Goal: Task Accomplishment & Management: Use online tool/utility

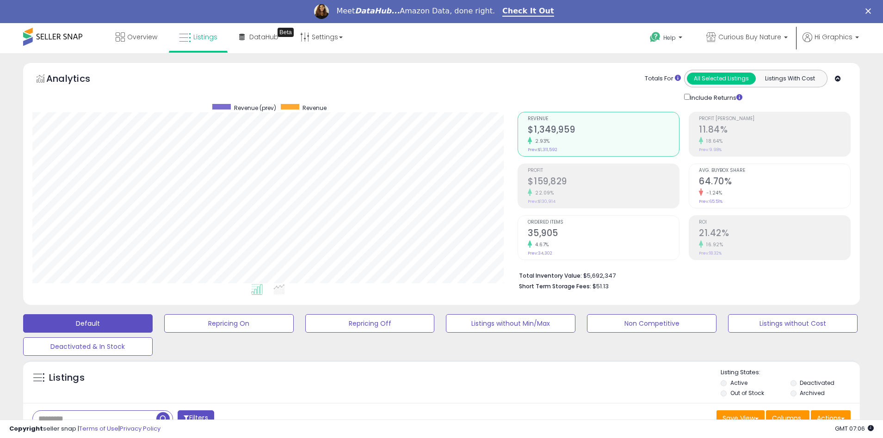
scroll to position [190, 485]
click at [751, 37] on span "Curious Buy Nature" at bounding box center [749, 36] width 63 height 9
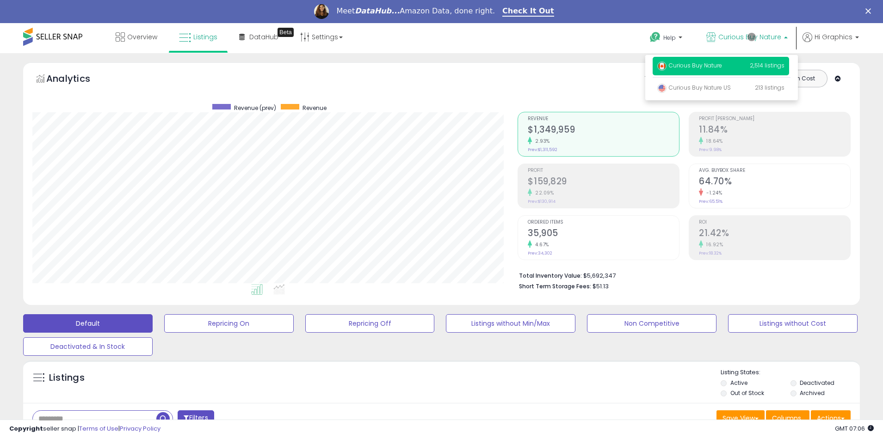
click at [722, 67] on p "Curious Buy Nature 2,514 listings" at bounding box center [720, 66] width 136 height 18
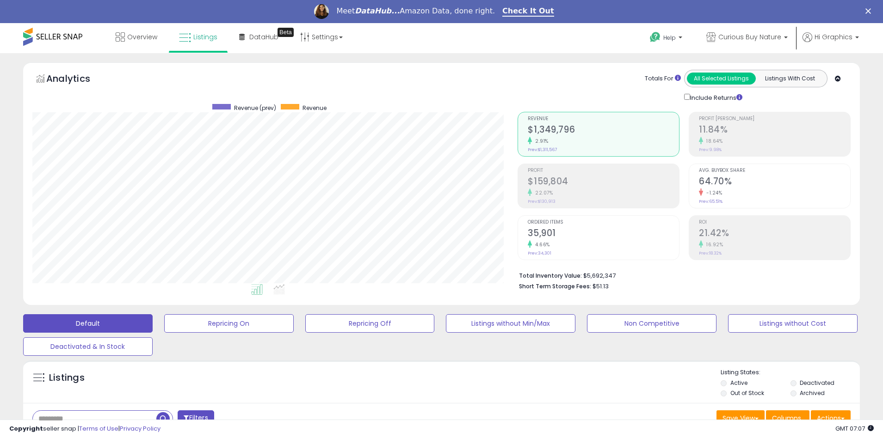
scroll to position [223, 0]
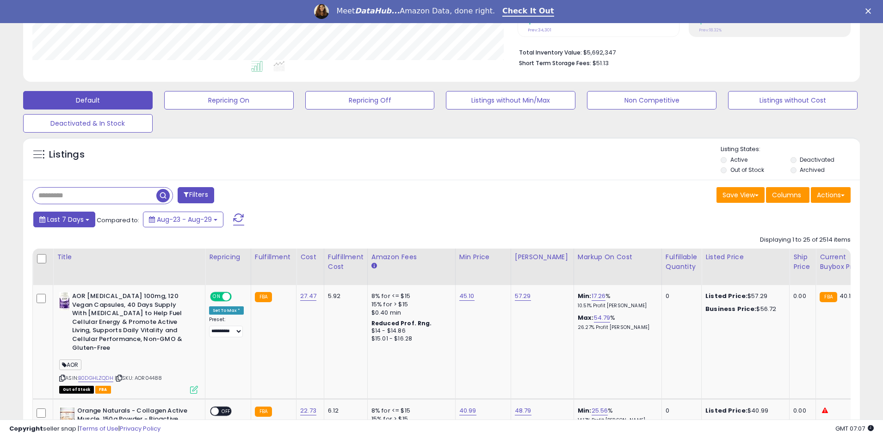
click at [64, 219] on span "Last 7 Days" at bounding box center [65, 219] width 37 height 9
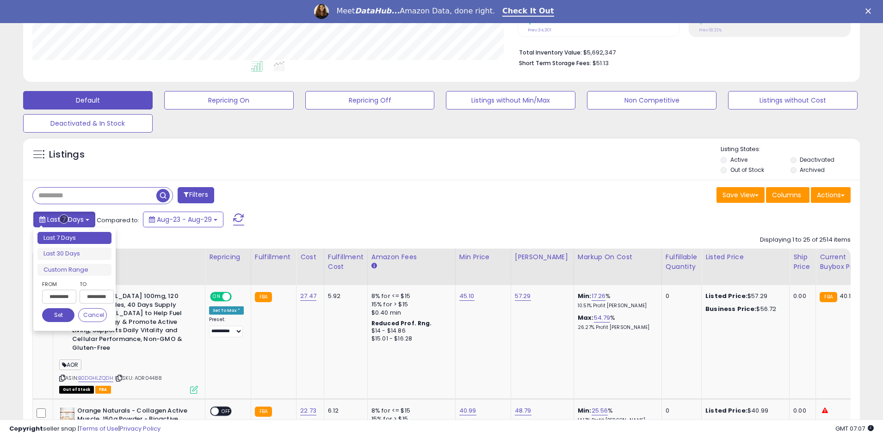
type input "**********"
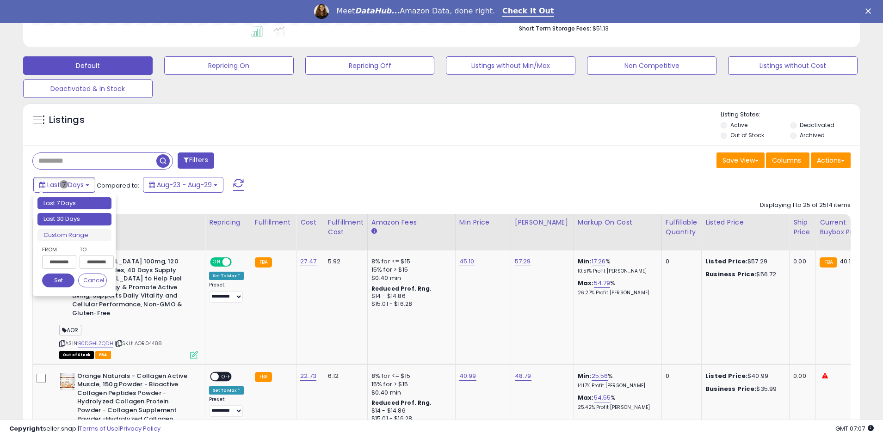
click at [74, 219] on li "Last 30 Days" at bounding box center [74, 219] width 74 height 12
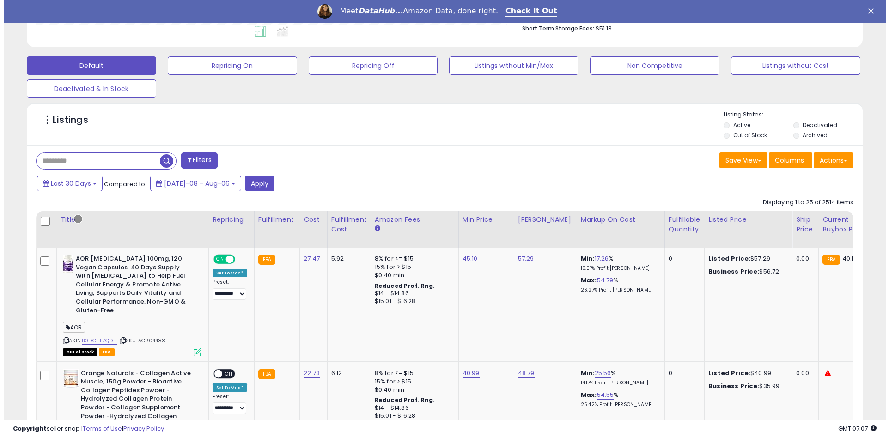
scroll to position [199, 0]
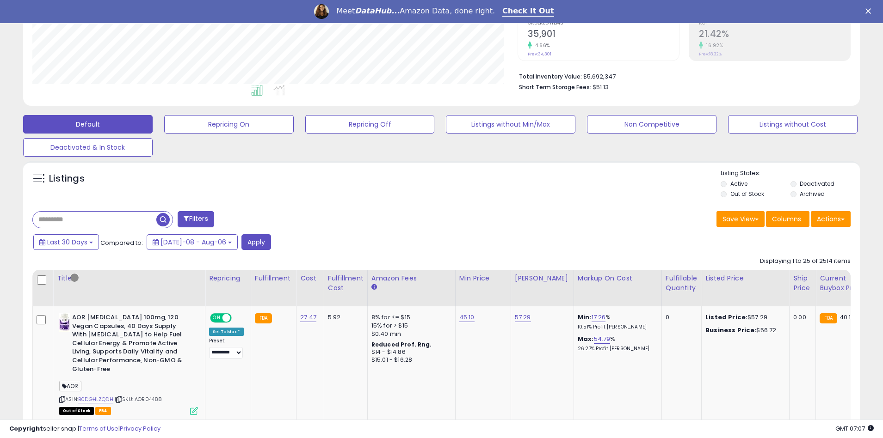
click at [196, 219] on button "Filters" at bounding box center [196, 219] width 36 height 16
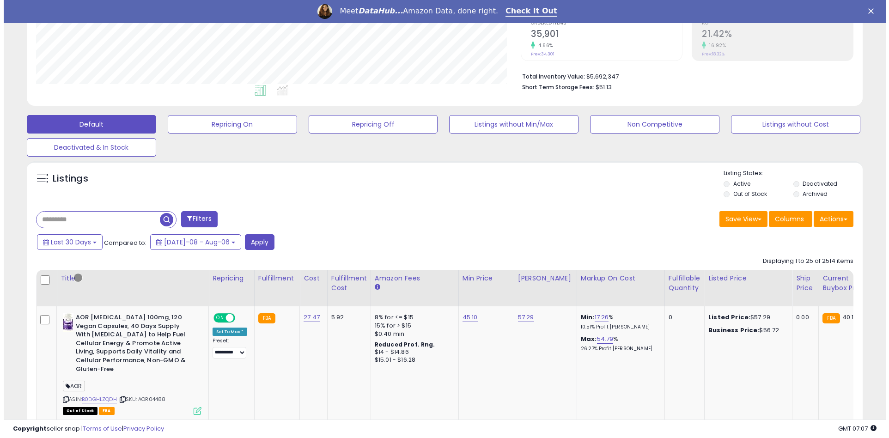
scroll to position [190, 489]
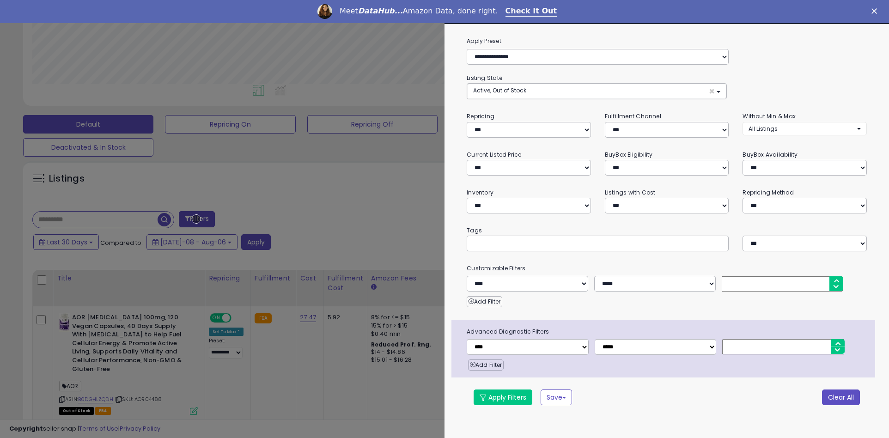
click at [841, 397] on button "Clear All" at bounding box center [841, 398] width 38 height 16
select select "*"
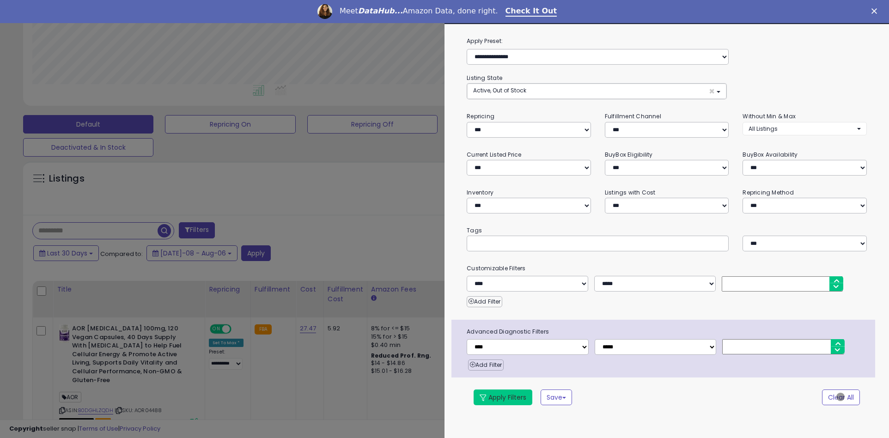
click at [503, 397] on button "Apply Filters" at bounding box center [503, 398] width 59 height 16
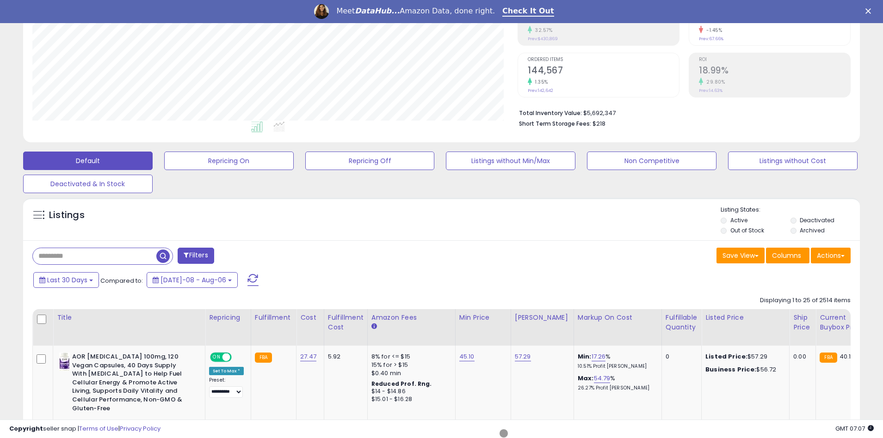
scroll to position [198, 0]
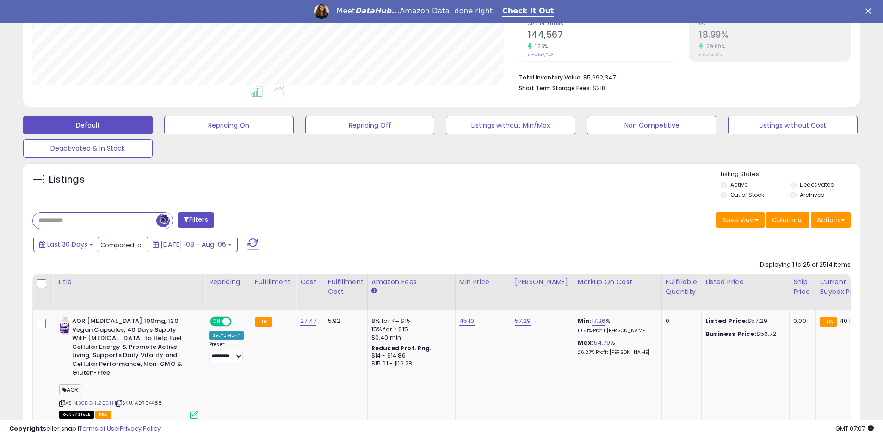
click at [164, 219] on span "button" at bounding box center [162, 220] width 13 height 13
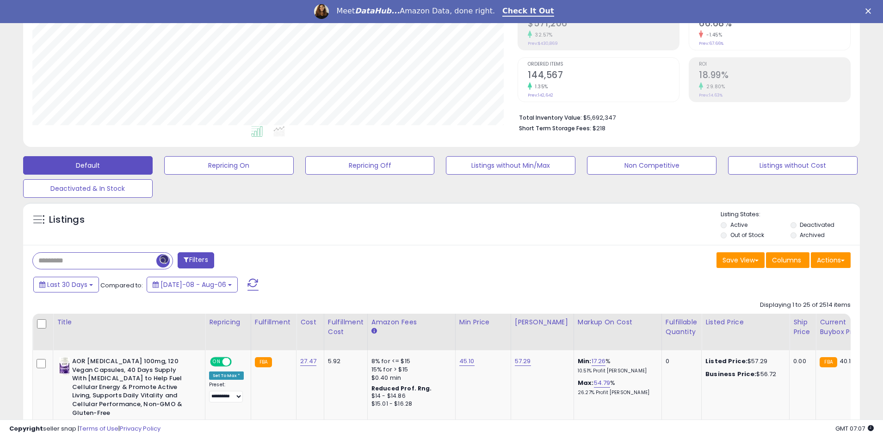
scroll to position [199, 0]
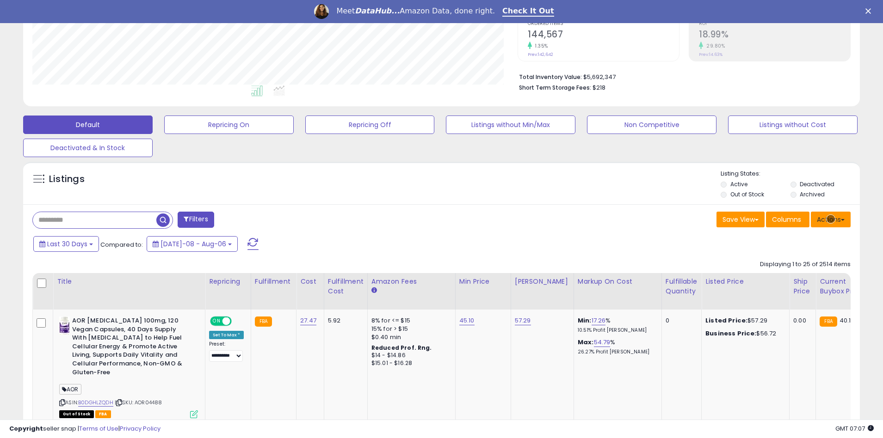
click at [830, 219] on button "Actions" at bounding box center [830, 220] width 40 height 16
click at [792, 278] on link "Export All Columns" at bounding box center [792, 278] width 101 height 14
